Goal: Task Accomplishment & Management: Manage account settings

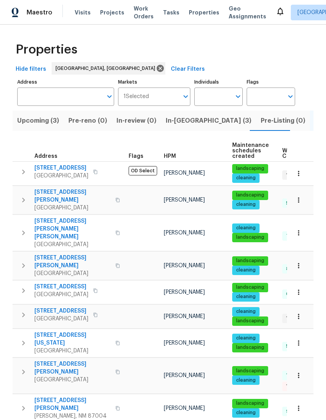
click at [116, 263] on icon "button" at bounding box center [118, 265] width 4 height 4
click at [115, 263] on icon "button" at bounding box center [117, 265] width 5 height 5
click at [199, 9] on span "Properties" at bounding box center [204, 13] width 30 height 8
click at [190, 16] on span "Properties" at bounding box center [204, 13] width 30 height 8
click at [177, 123] on span "In-reno (3)" at bounding box center [209, 120] width 86 height 11
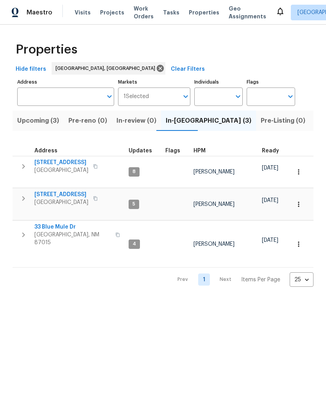
click at [23, 166] on icon "button" at bounding box center [23, 166] width 9 height 9
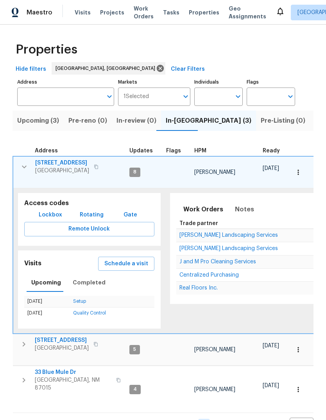
click at [133, 260] on span "Schedule a visit" at bounding box center [126, 264] width 44 height 10
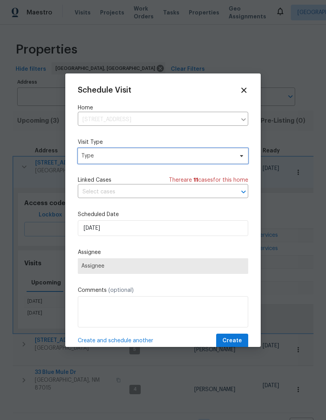
click at [118, 152] on span "Type" at bounding box center [163, 156] width 170 height 16
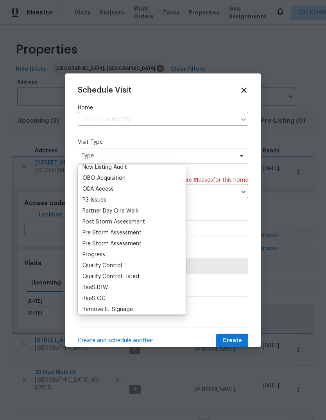
scroll to position [445, 0]
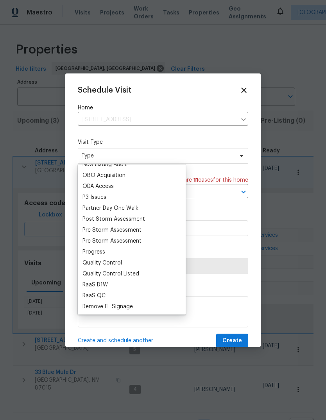
click at [93, 250] on div "Progress" at bounding box center [93, 252] width 23 height 8
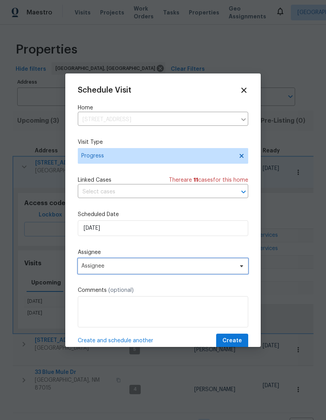
click at [118, 268] on span "Assignee" at bounding box center [157, 266] width 153 height 6
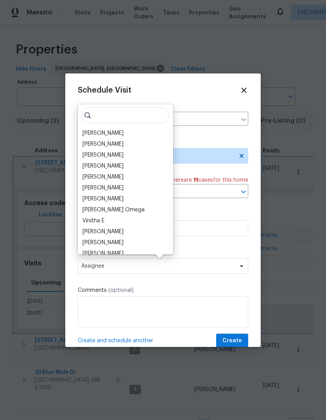
click at [107, 132] on div "[PERSON_NAME]" at bounding box center [102, 133] width 41 height 8
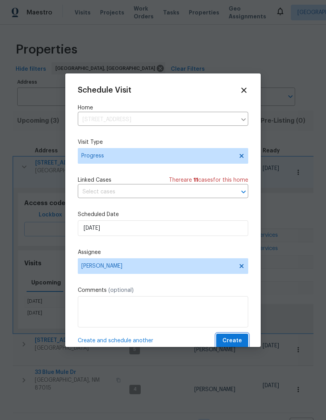
click at [224, 340] on button "Create" at bounding box center [232, 341] width 32 height 14
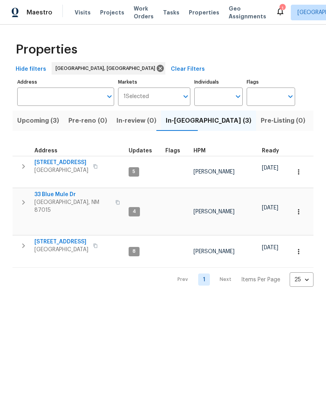
click at [277, 10] on icon at bounding box center [280, 12] width 6 height 8
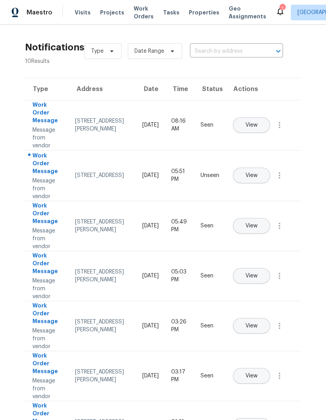
click at [258, 173] on span "View" at bounding box center [251, 176] width 12 height 6
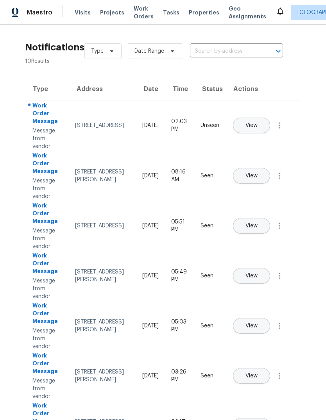
click at [191, 12] on span "Properties" at bounding box center [204, 13] width 30 height 8
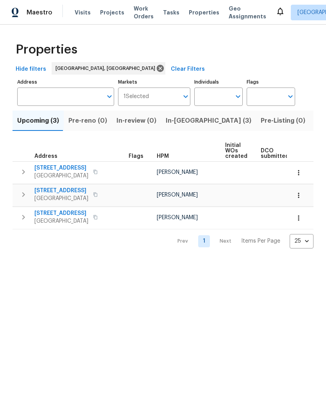
click at [184, 122] on span "In-reno (3)" at bounding box center [209, 120] width 86 height 11
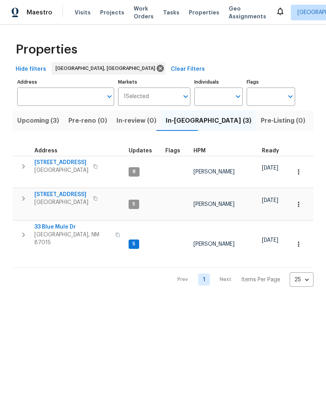
click at [62, 160] on span "5736 Irving Blvd NW" at bounding box center [61, 163] width 54 height 8
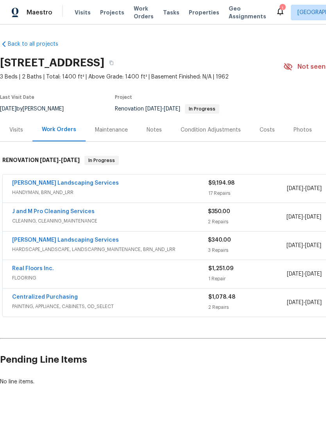
scroll to position [0, 111]
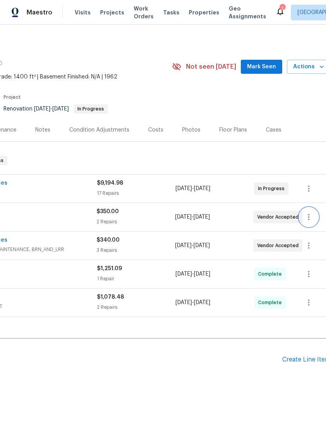
click at [311, 216] on icon "button" at bounding box center [308, 217] width 9 height 9
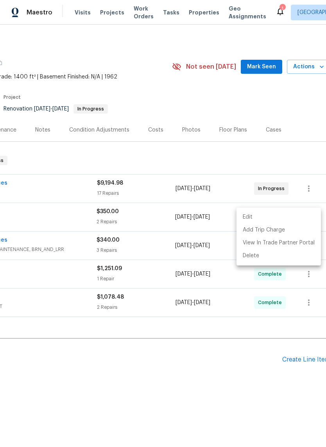
click at [249, 216] on li "Edit" at bounding box center [278, 217] width 84 height 13
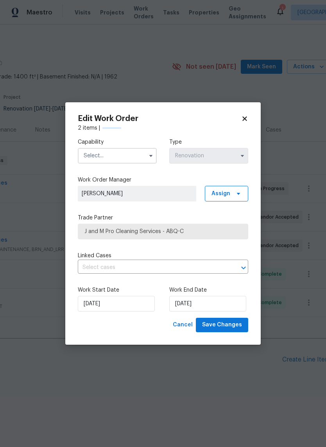
click at [111, 152] on input "text" at bounding box center [117, 156] width 79 height 16
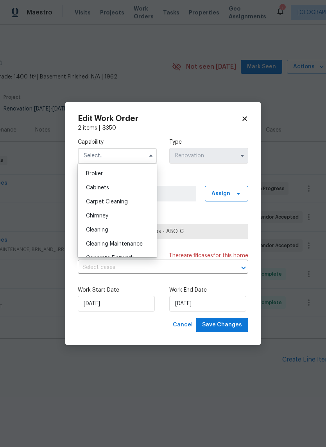
scroll to position [55, 0]
click at [102, 231] on span "Cleaning" at bounding box center [97, 230] width 22 height 5
type input "Cleaning"
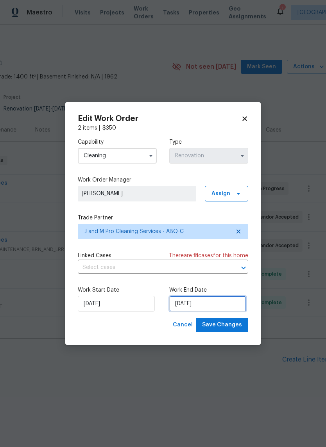
click at [190, 305] on input "[DATE]" at bounding box center [207, 304] width 77 height 16
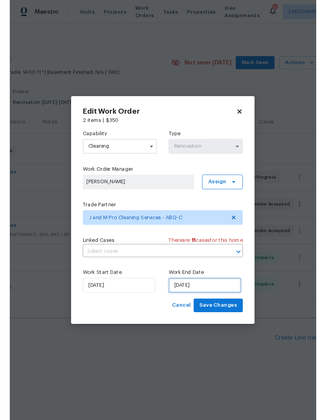
scroll to position [19, 0]
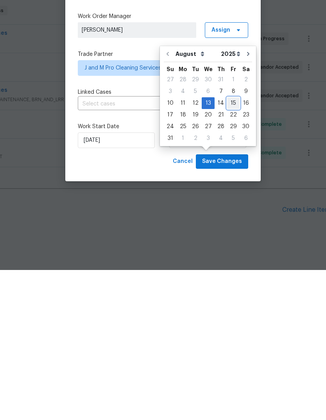
click at [228, 248] on div "15" at bounding box center [233, 253] width 13 height 11
type input "[DATE]"
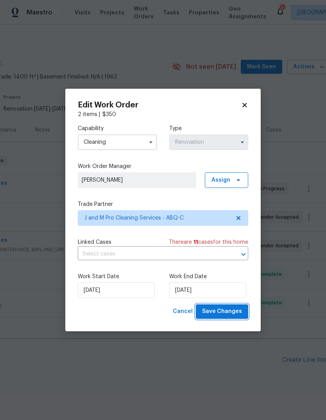
click at [220, 313] on span "Save Changes" at bounding box center [222, 312] width 40 height 10
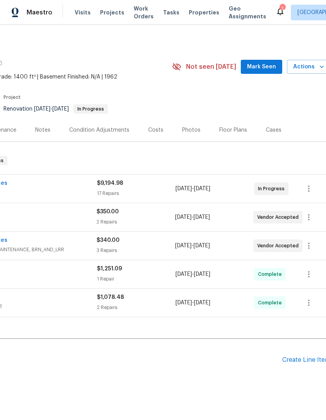
click at [264, 60] on button "Mark Seen" at bounding box center [261, 67] width 41 height 14
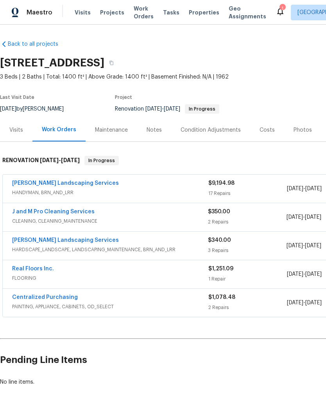
scroll to position [0, 0]
